Goal: Transaction & Acquisition: Book appointment/travel/reservation

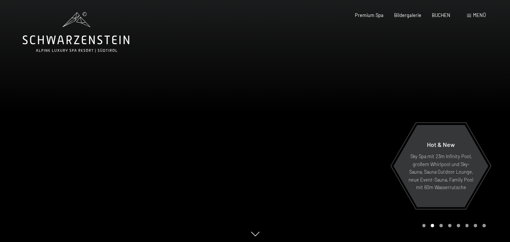
click at [258, 14] on div at bounding box center [382, 122] width 255 height 245
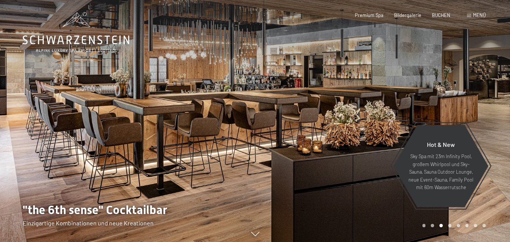
click at [467, 14] on span at bounding box center [469, 15] width 4 height 3
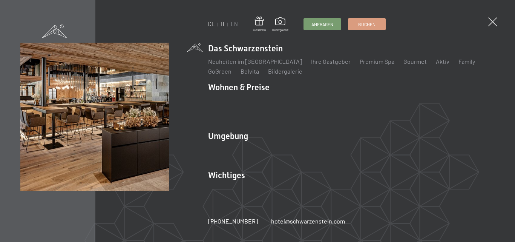
click at [223, 21] on link "IT" at bounding box center [223, 24] width 5 height 6
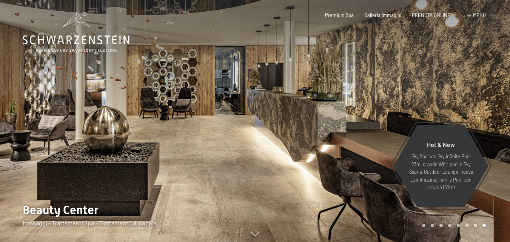
click at [484, 14] on span "Menu" at bounding box center [479, 15] width 13 height 6
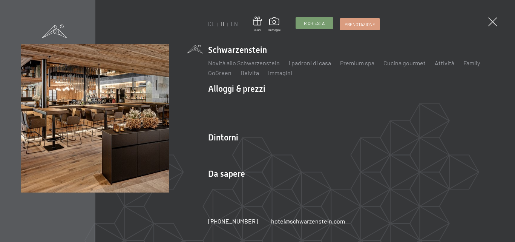
click at [310, 23] on span "Richiesta" at bounding box center [314, 23] width 21 height 6
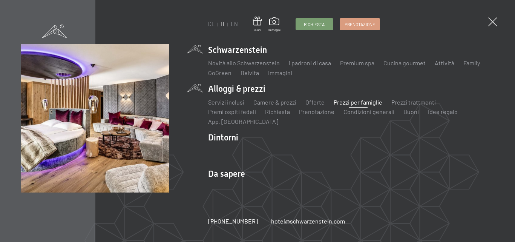
click at [366, 102] on link "Prezzi per famiglie" at bounding box center [358, 101] width 49 height 7
click at [345, 102] on link "Prezzi per famiglie" at bounding box center [358, 101] width 49 height 7
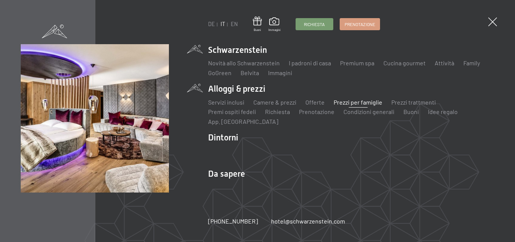
click at [345, 102] on link "Prezzi per famiglie" at bounding box center [358, 101] width 49 height 7
click at [334, 100] on link "Prezzi per famiglie" at bounding box center [358, 101] width 49 height 7
click at [271, 102] on link "Camere & prezzi" at bounding box center [275, 101] width 43 height 7
click at [278, 100] on link "Camere & prezzi" at bounding box center [275, 101] width 43 height 7
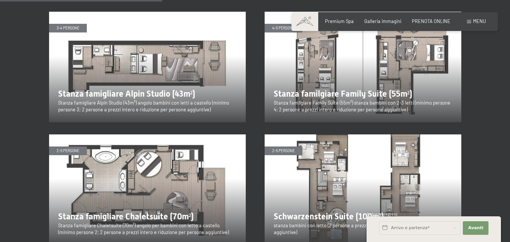
scroll to position [836, 0]
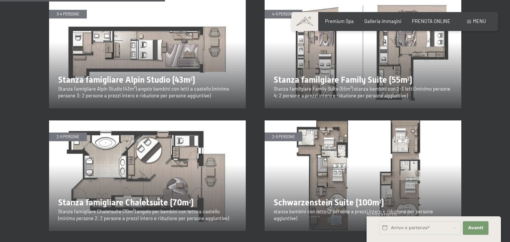
click at [333, 127] on img at bounding box center [363, 175] width 197 height 111
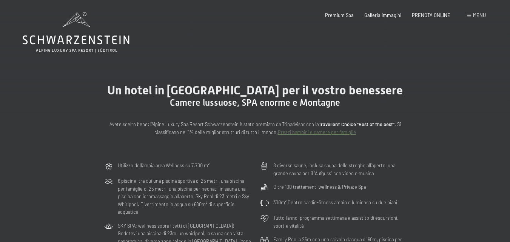
drag, startPoint x: 515, startPoint y: 82, endPoint x: 513, endPoint y: -7, distance: 88.3
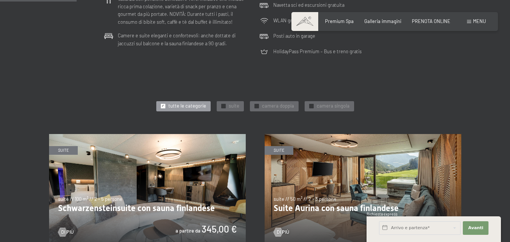
scroll to position [293, 0]
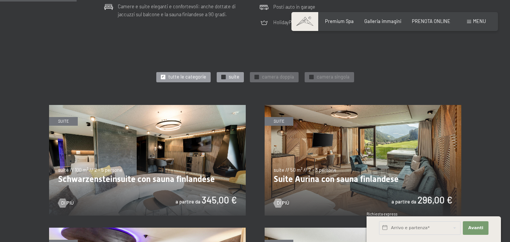
click at [226, 80] on div "✓ suite" at bounding box center [230, 77] width 27 height 11
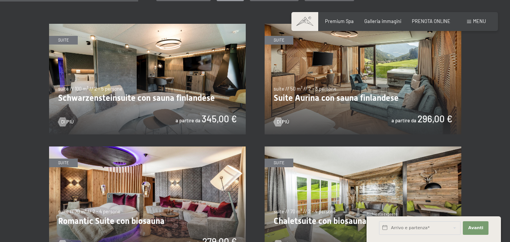
scroll to position [438, 0]
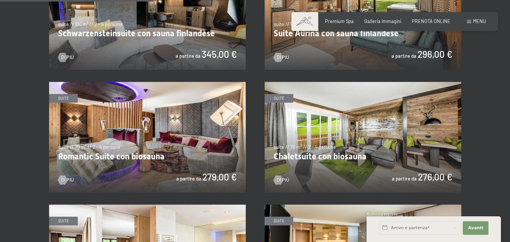
click at [369, 125] on img at bounding box center [363, 137] width 197 height 111
click at [149, 20] on img at bounding box center [147, 14] width 197 height 111
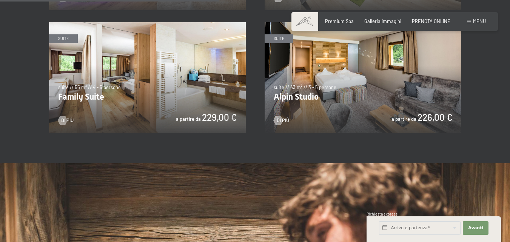
scroll to position [623, 0]
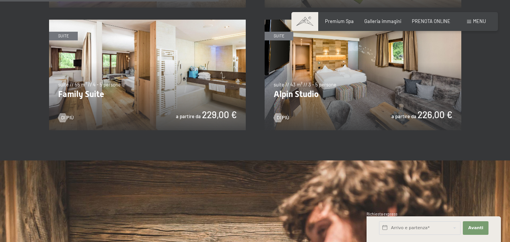
click at [129, 84] on img at bounding box center [147, 75] width 197 height 111
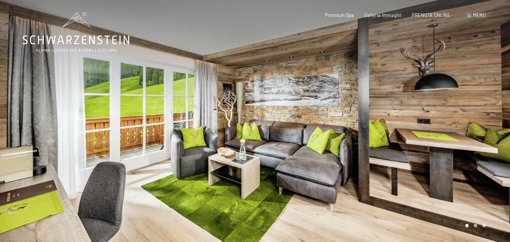
click at [495, 135] on div at bounding box center [382, 122] width 255 height 245
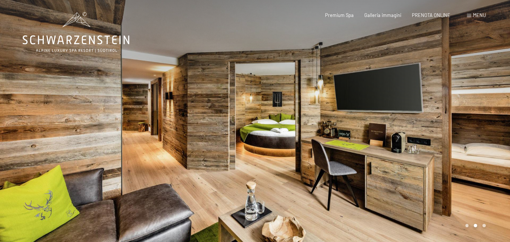
click at [495, 135] on div at bounding box center [382, 122] width 255 height 245
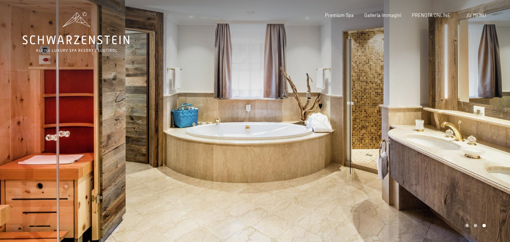
click at [495, 135] on div at bounding box center [382, 122] width 255 height 245
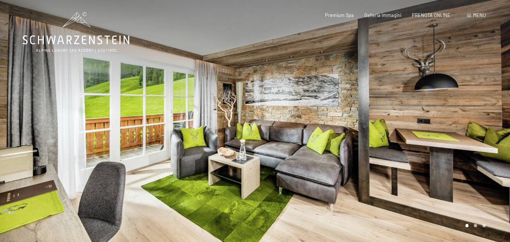
click at [495, 135] on div at bounding box center [382, 122] width 255 height 245
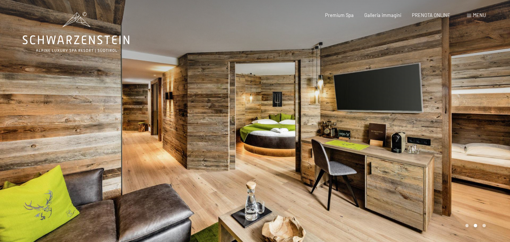
click at [495, 135] on div at bounding box center [382, 122] width 255 height 245
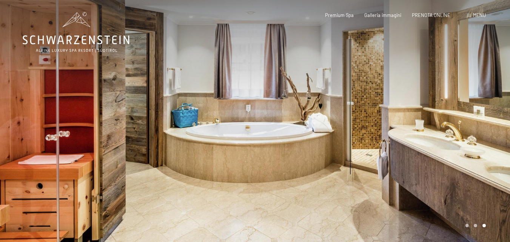
click at [495, 135] on div at bounding box center [382, 122] width 255 height 245
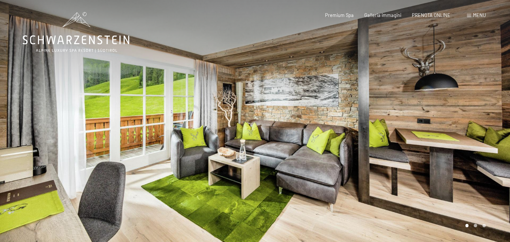
click at [495, 135] on div at bounding box center [382, 122] width 255 height 245
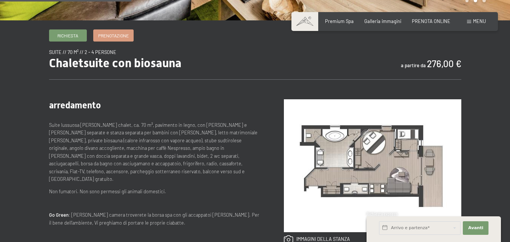
scroll to position [226, 0]
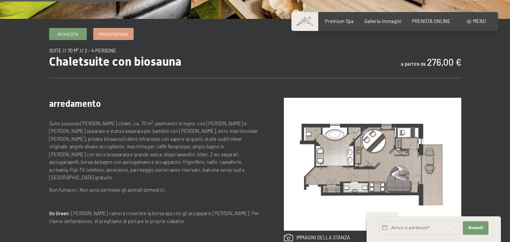
click at [352, 174] on img at bounding box center [372, 164] width 177 height 133
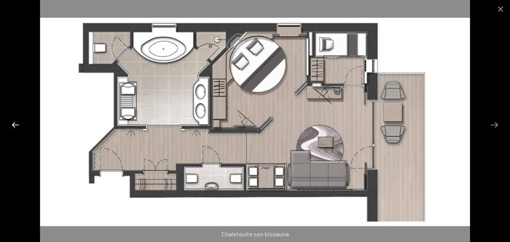
click at [13, 125] on button "Previous slide" at bounding box center [16, 124] width 16 height 15
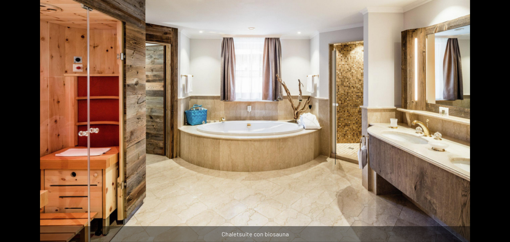
click at [13, 125] on button "Previous slide" at bounding box center [12, 124] width 16 height 15
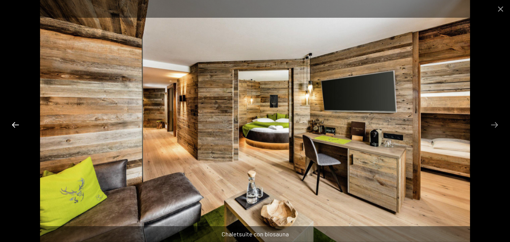
click at [13, 125] on button "Previous slide" at bounding box center [16, 124] width 16 height 15
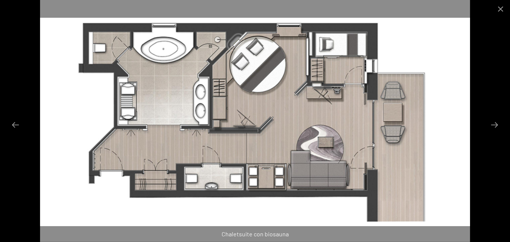
drag, startPoint x: 265, startPoint y: 124, endPoint x: 260, endPoint y: 90, distance: 34.2
click at [260, 90] on img at bounding box center [255, 121] width 430 height 242
click at [14, 122] on button "Previous slide" at bounding box center [16, 124] width 16 height 15
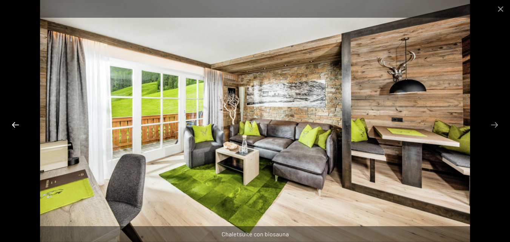
click at [14, 122] on button "Previous slide" at bounding box center [16, 124] width 16 height 15
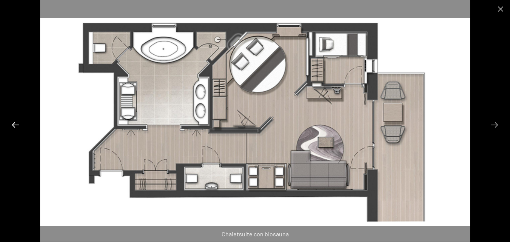
click at [17, 124] on button "Previous slide" at bounding box center [16, 124] width 16 height 15
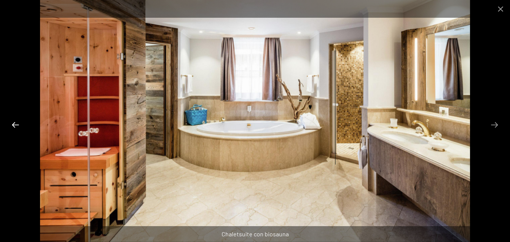
click at [17, 124] on button "Previous slide" at bounding box center [16, 124] width 16 height 15
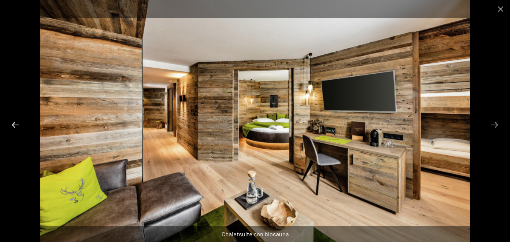
click at [17, 124] on button "Previous slide" at bounding box center [16, 124] width 16 height 15
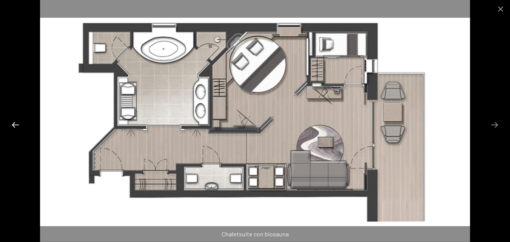
click at [17, 124] on button "Previous slide" at bounding box center [16, 124] width 16 height 15
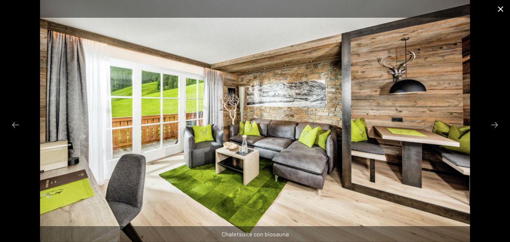
click at [499, 7] on button "Close gallery" at bounding box center [500, 9] width 19 height 18
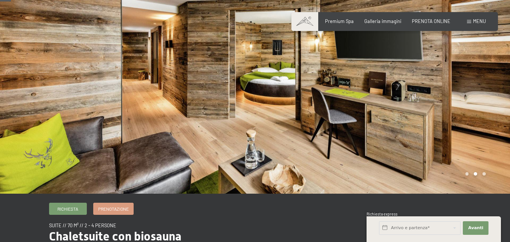
scroll to position [0, 0]
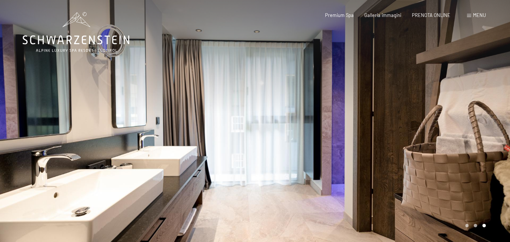
click at [502, 1] on div at bounding box center [255, 1] width 510 height 2
drag, startPoint x: 502, startPoint y: 1, endPoint x: 370, endPoint y: 22, distance: 133.8
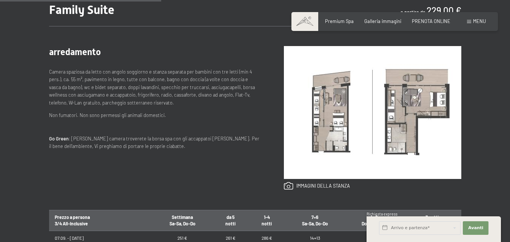
scroll to position [280, 0]
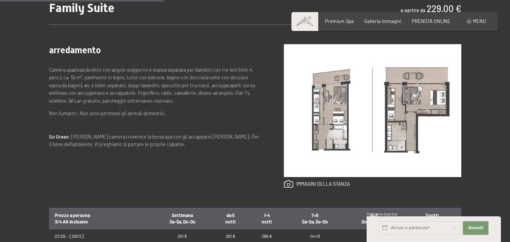
click at [414, 104] on img at bounding box center [372, 110] width 177 height 133
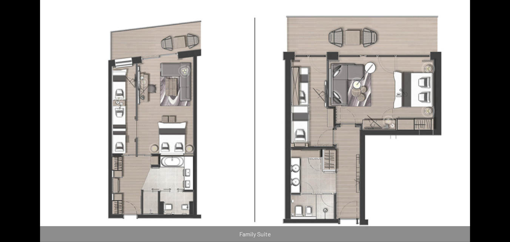
click at [491, 122] on button "Next slide" at bounding box center [498, 124] width 16 height 15
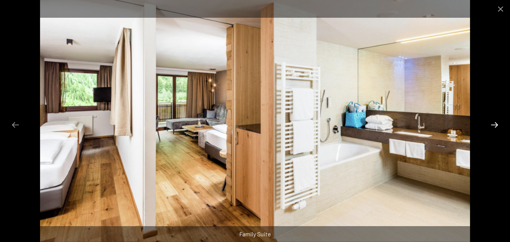
click at [494, 123] on button "Next slide" at bounding box center [494, 124] width 16 height 15
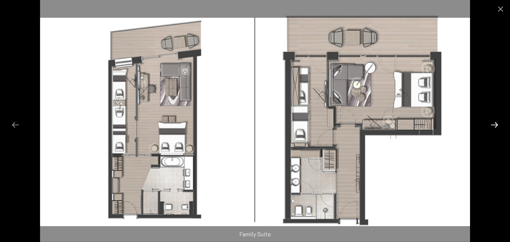
click at [494, 123] on button "Next slide" at bounding box center [494, 124] width 16 height 15
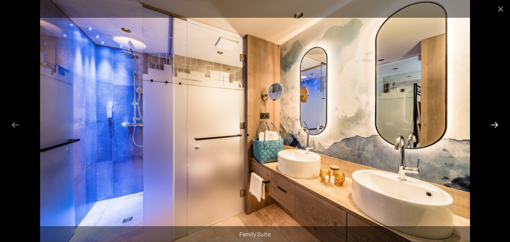
click at [494, 123] on button "Next slide" at bounding box center [494, 124] width 16 height 15
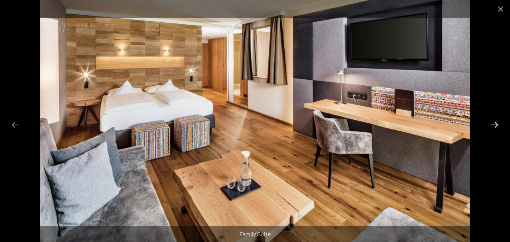
click at [494, 123] on button "Next slide" at bounding box center [494, 124] width 16 height 15
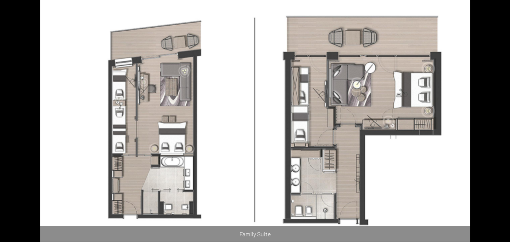
click at [494, 123] on button "Next slide" at bounding box center [498, 124] width 16 height 15
